Goal: Information Seeking & Learning: Learn about a topic

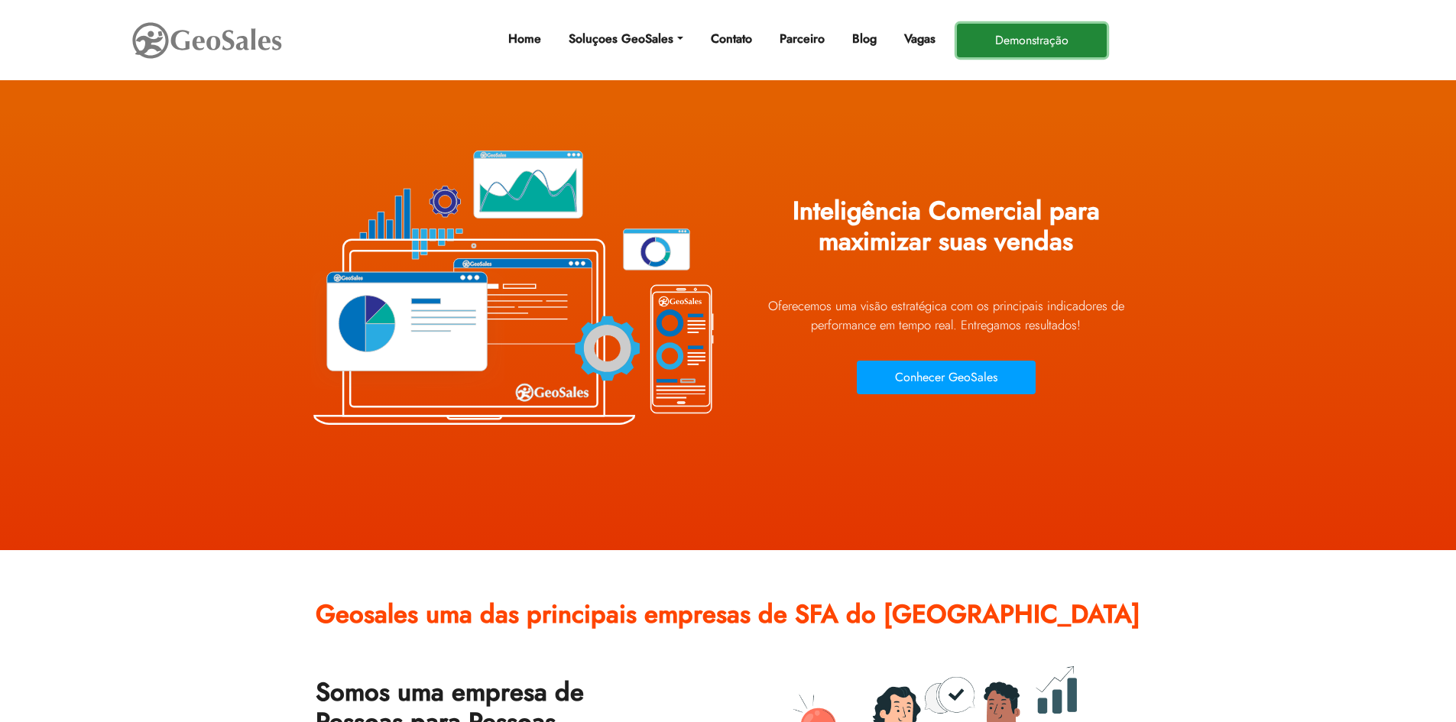
click at [1033, 34] on button "Demonstração" at bounding box center [1032, 41] width 150 height 34
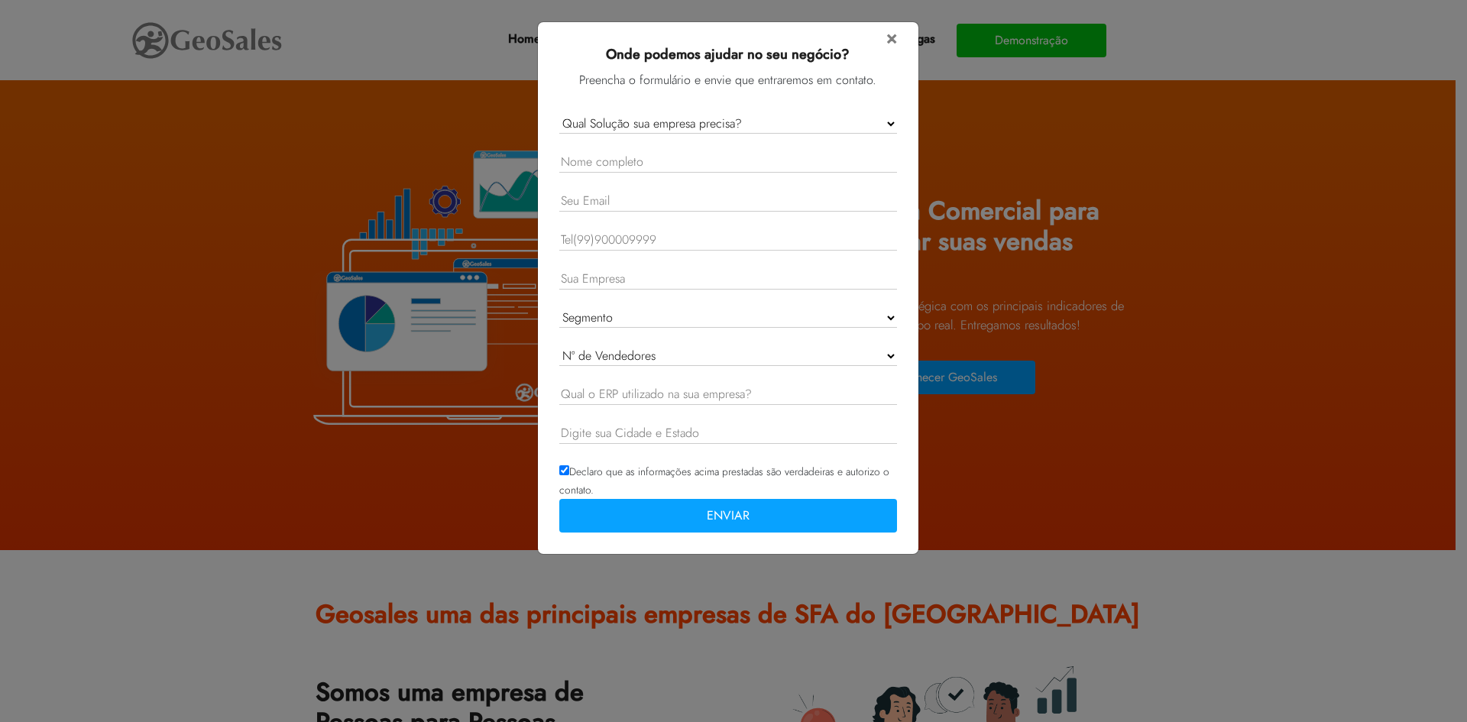
click at [728, 115] on select "Qual Solução sua empresa precisa? GeoSales Força de Vendas GeoSales Intelligenc…" at bounding box center [728, 124] width 338 height 20
click at [895, 49] on h3 "Onde podemos ajudar no seu negócio?" at bounding box center [728, 59] width 338 height 24
click at [897, 35] on div "× Onde podemos ajudar no seu negócio? Preencha o formulário e envie que entrare…" at bounding box center [728, 284] width 350 height 524
click at [896, 37] on span "×" at bounding box center [891, 37] width 11 height 27
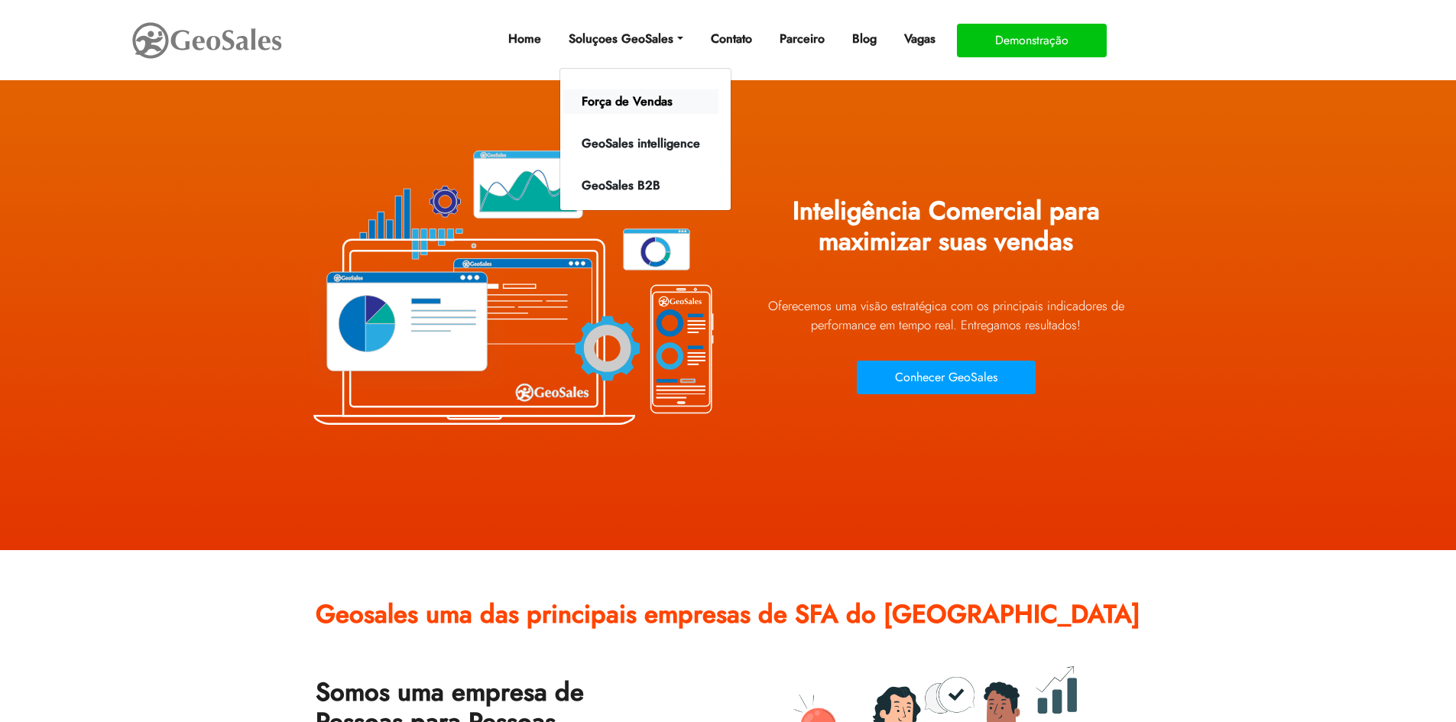
click at [650, 106] on link "Força de Vendas" at bounding box center [640, 101] width 155 height 24
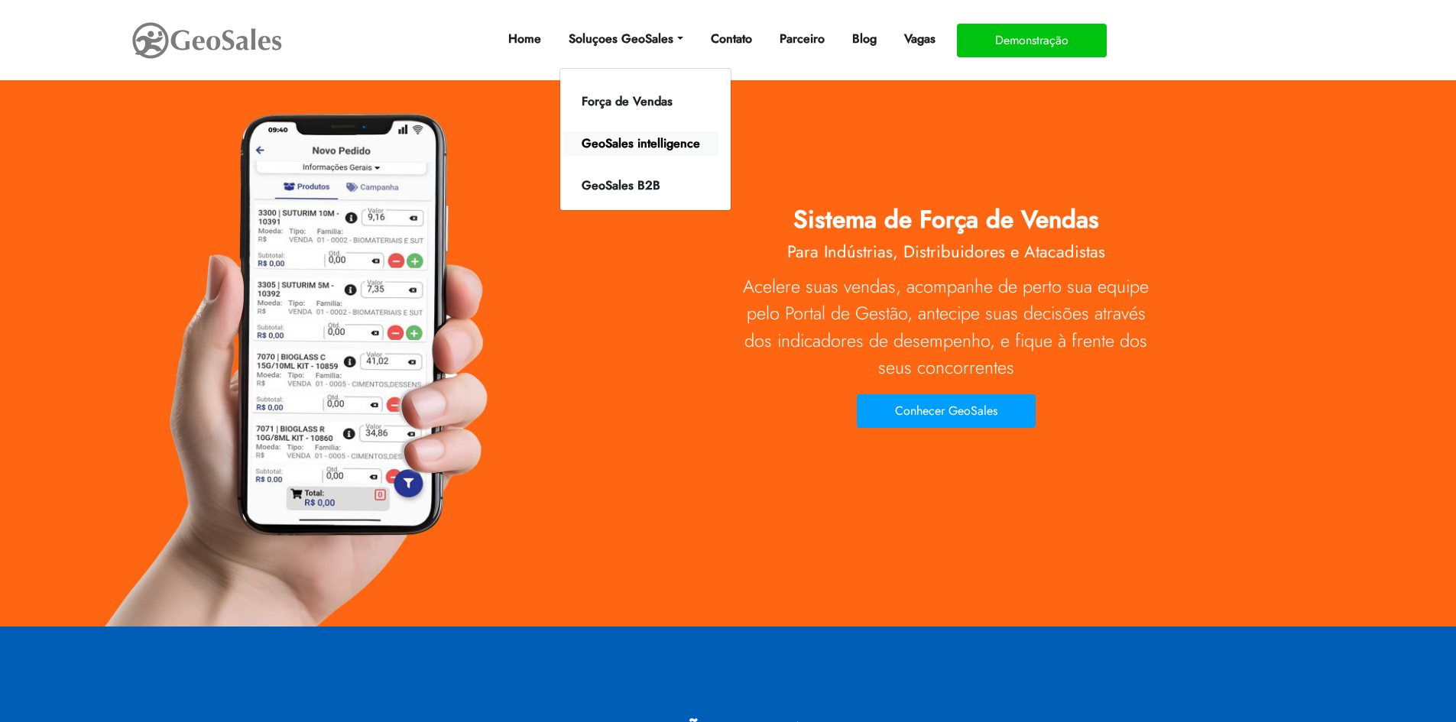
click at [656, 151] on link "GeoSales intelligence" at bounding box center [640, 143] width 155 height 24
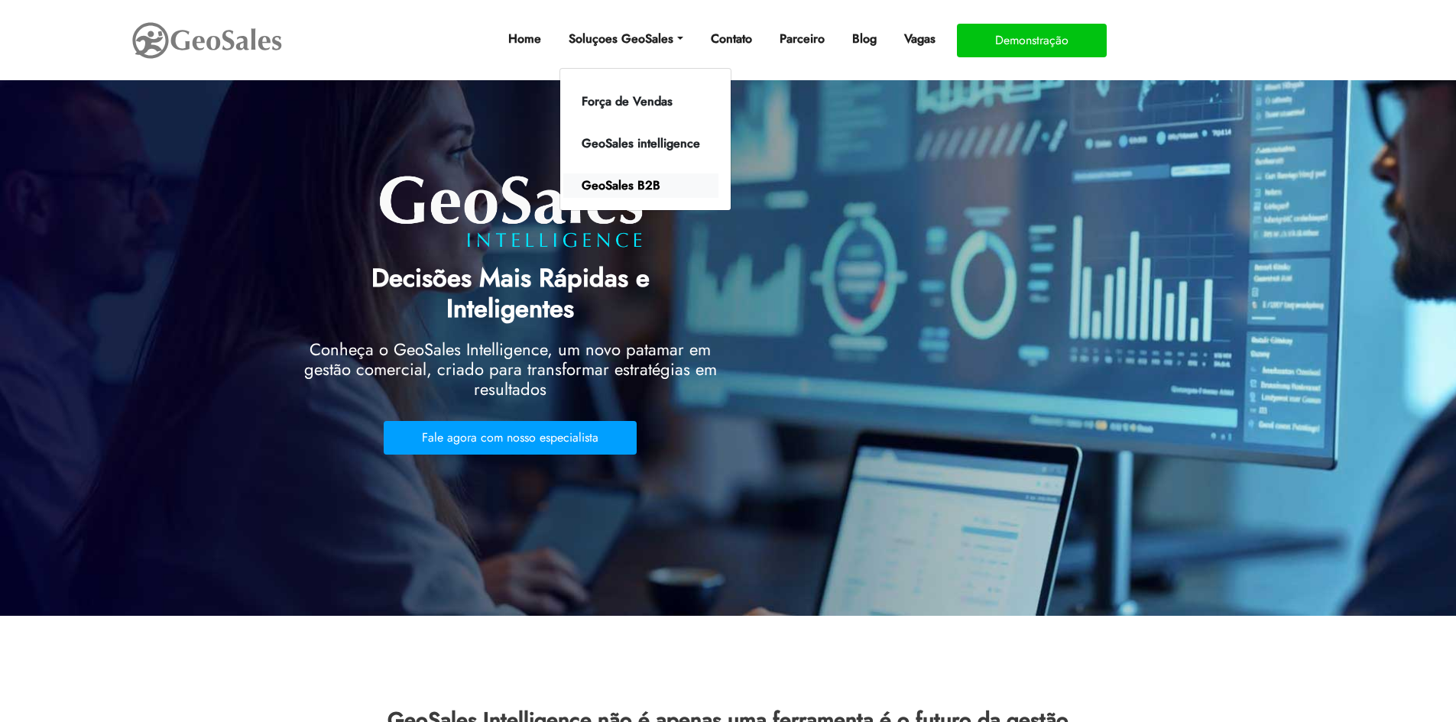
click at [640, 192] on link "GeoSales B2B" at bounding box center [640, 185] width 155 height 24
